Goal: Complete application form

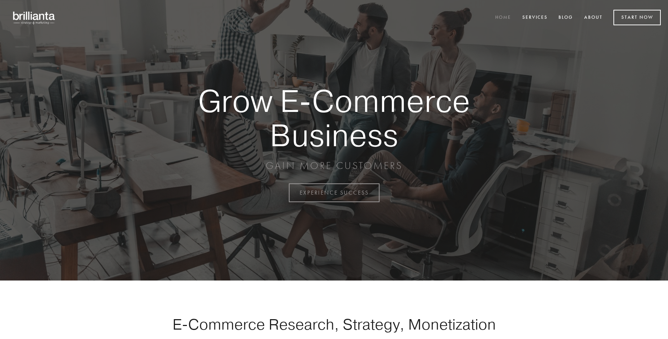
scroll to position [1894, 0]
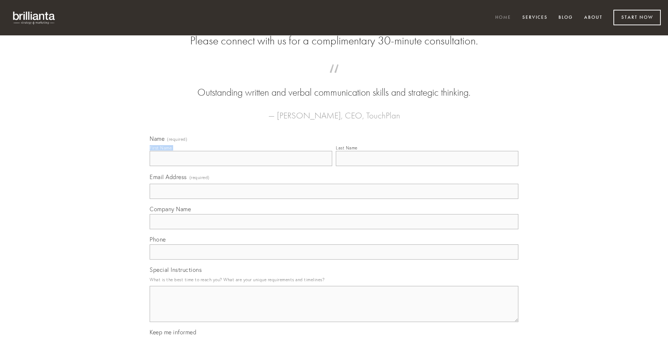
type input "[PERSON_NAME]"
click at [427, 166] on input "Last Name" at bounding box center [427, 158] width 182 height 15
type input "[PERSON_NAME]"
click at [334, 199] on input "Email Address (required)" at bounding box center [334, 191] width 368 height 15
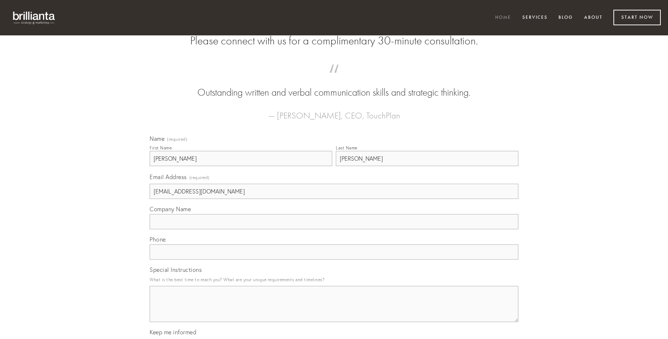
type input "[EMAIL_ADDRESS][DOMAIN_NAME]"
click at [334, 229] on input "Company Name" at bounding box center [334, 221] width 368 height 15
type input "coerceo"
click at [334, 260] on input "text" at bounding box center [334, 252] width 368 height 15
click at [334, 311] on textarea "Special Instructions" at bounding box center [334, 304] width 368 height 36
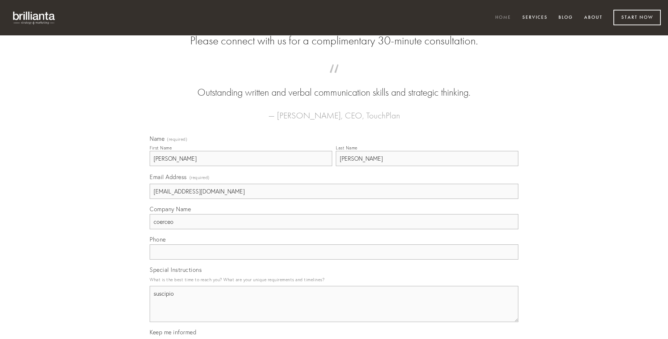
type textarea "suscipio"
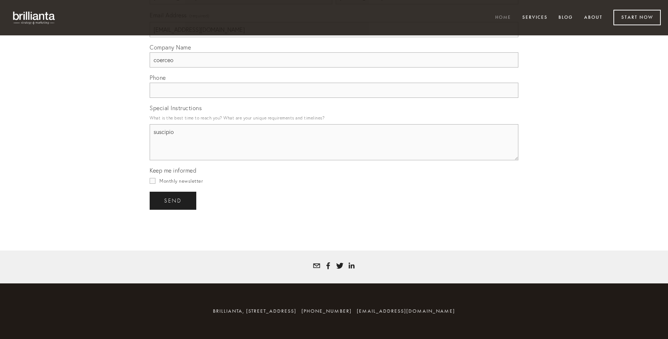
click at [173, 201] on span "send" at bounding box center [173, 201] width 18 height 7
